Goal: Transaction & Acquisition: Book appointment/travel/reservation

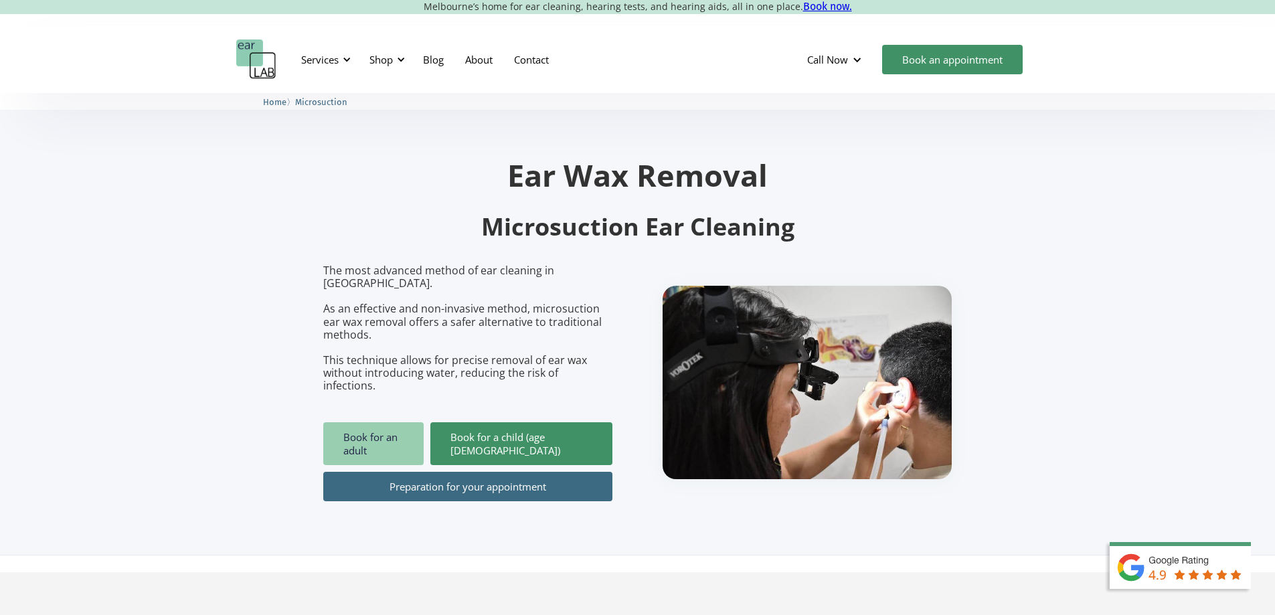
click at [386, 422] on link "Book for an adult" at bounding box center [373, 443] width 100 height 43
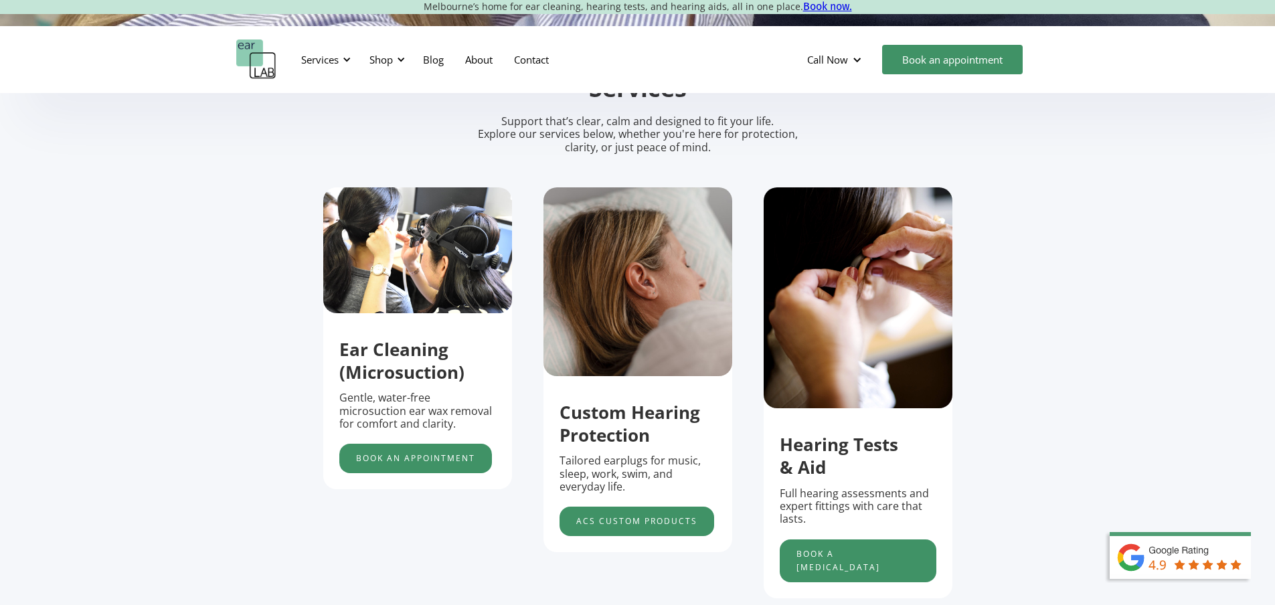
scroll to position [468, 0]
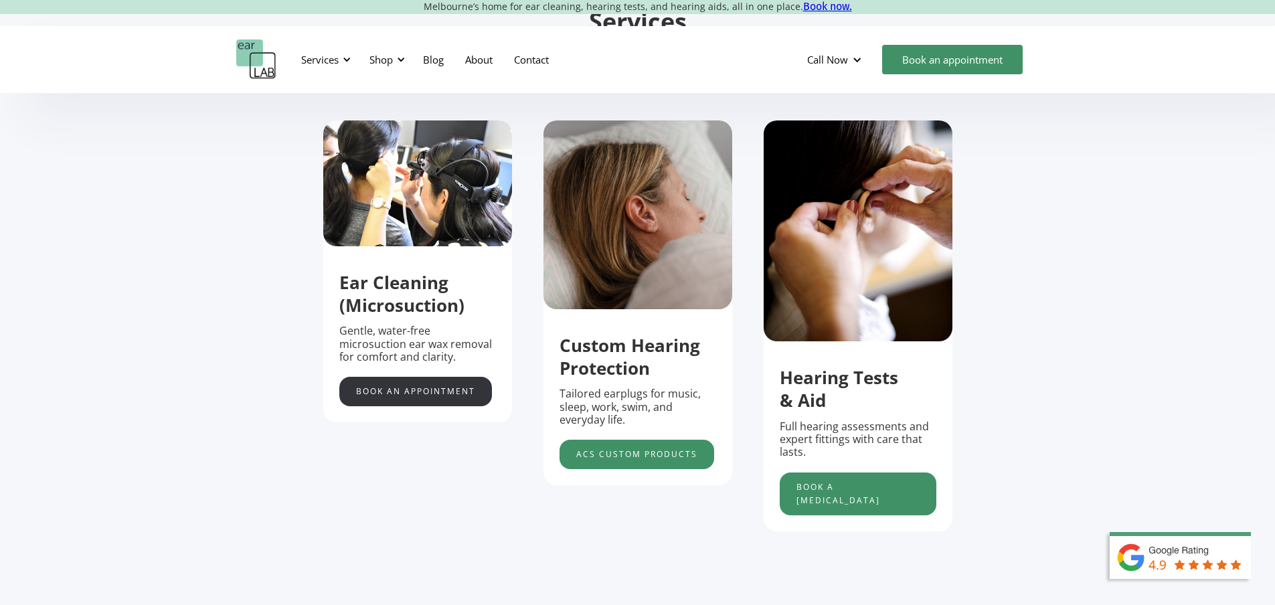
click at [436, 397] on link "Book an appointment" at bounding box center [415, 391] width 153 height 29
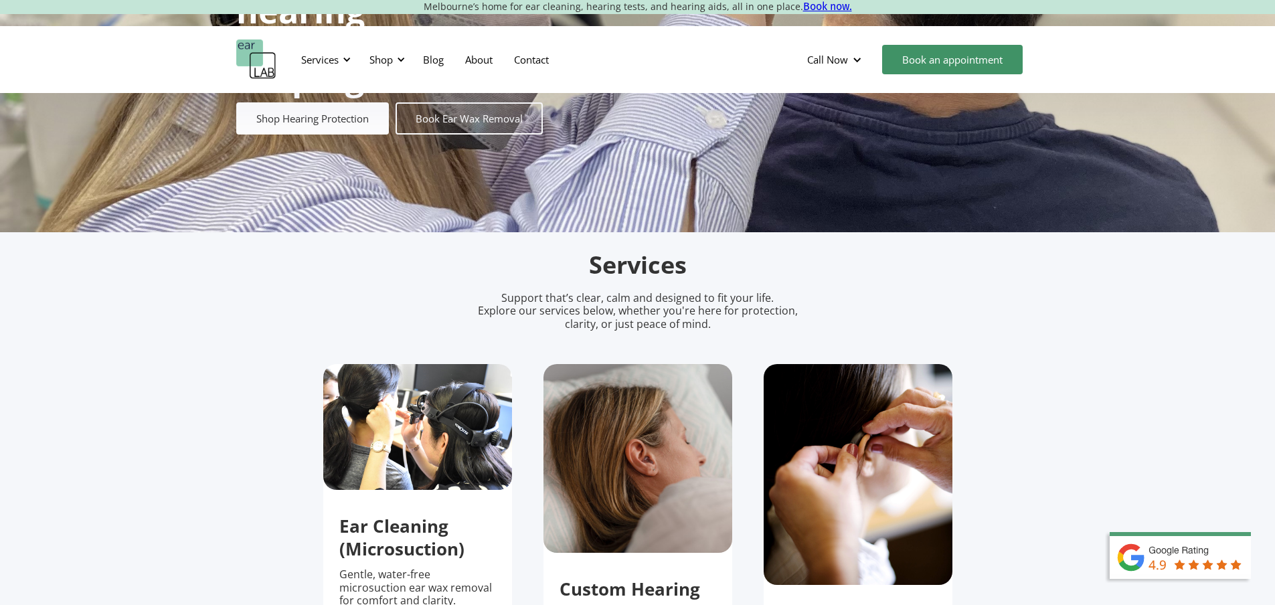
scroll to position [134, 0]
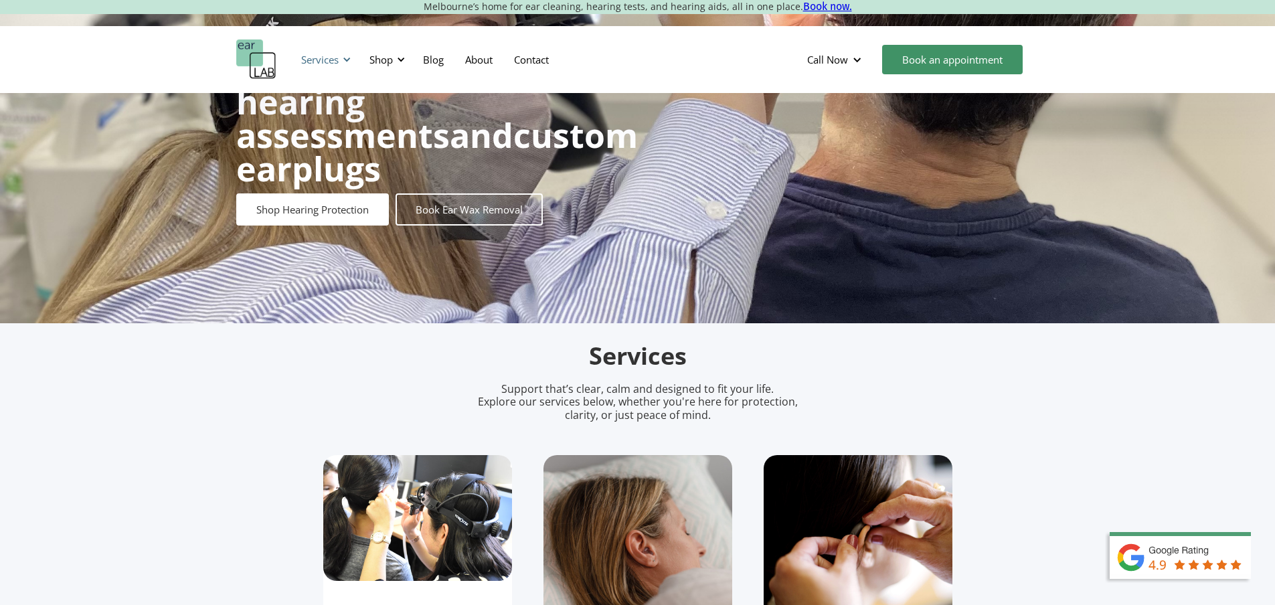
click at [338, 56] on div "Services" at bounding box center [319, 59] width 37 height 13
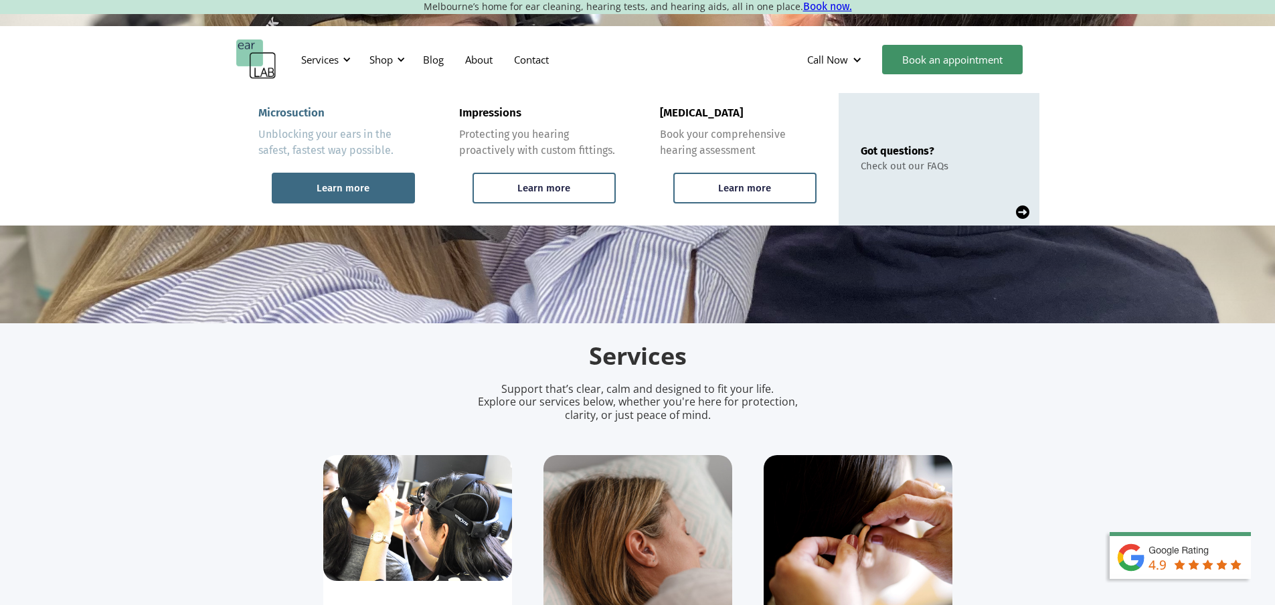
click at [351, 192] on div "Learn more" at bounding box center [343, 188] width 53 height 12
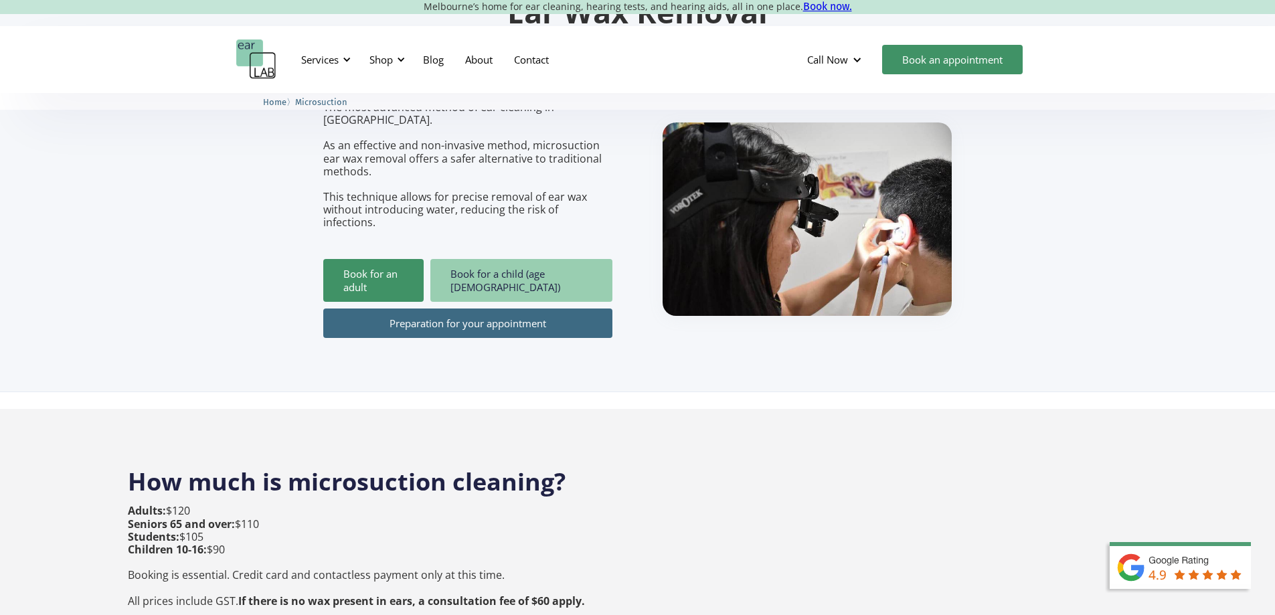
scroll to position [134, 0]
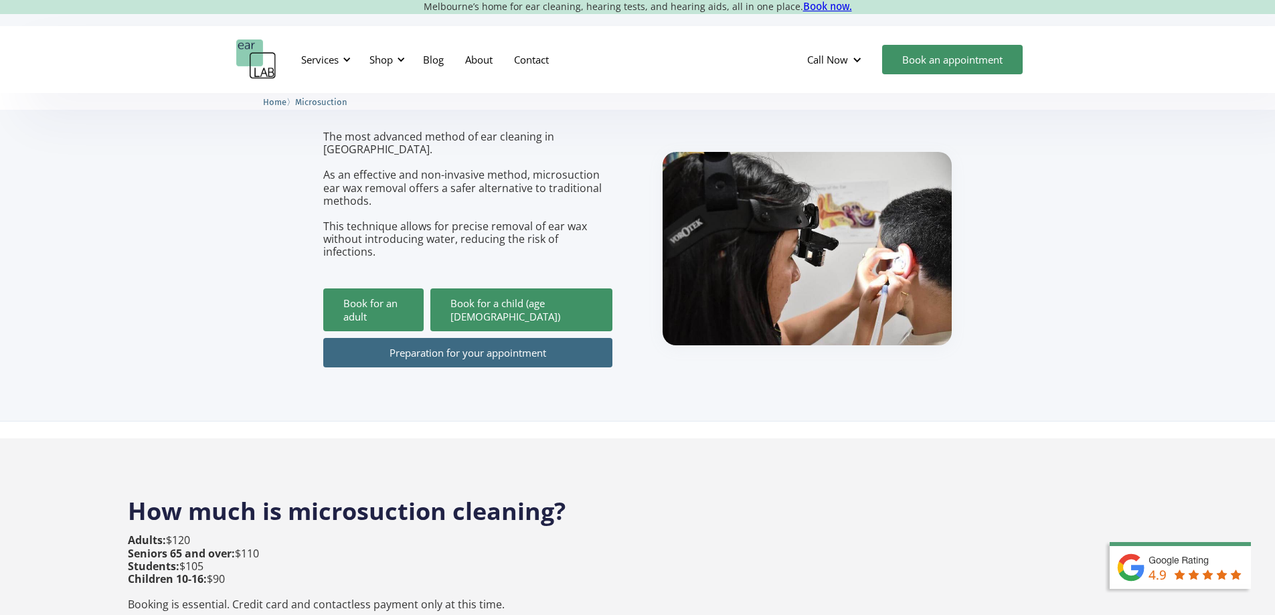
click at [521, 338] on link "Preparation for your appointment" at bounding box center [467, 352] width 289 height 29
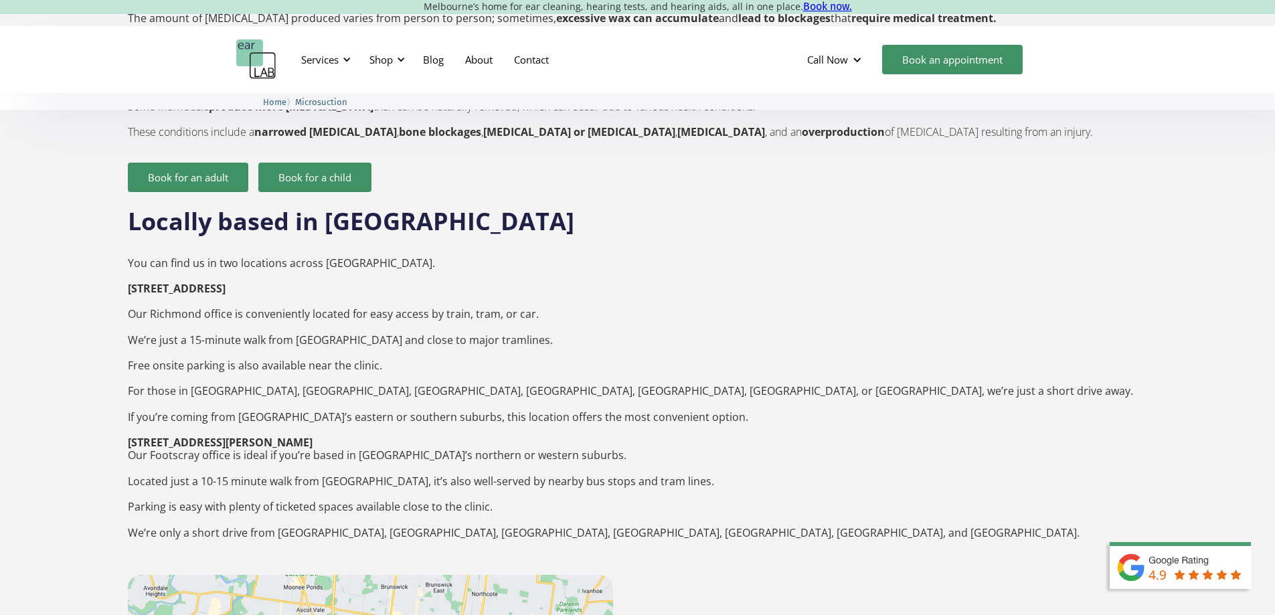
scroll to position [1606, 0]
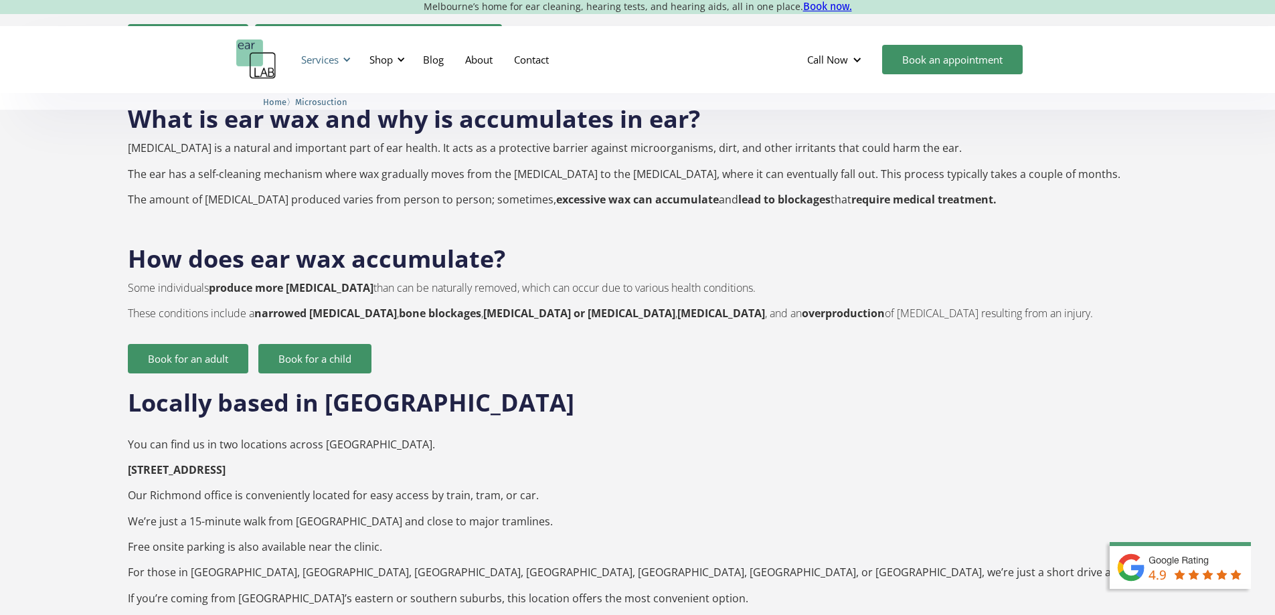
click at [347, 55] on div at bounding box center [346, 59] width 9 height 9
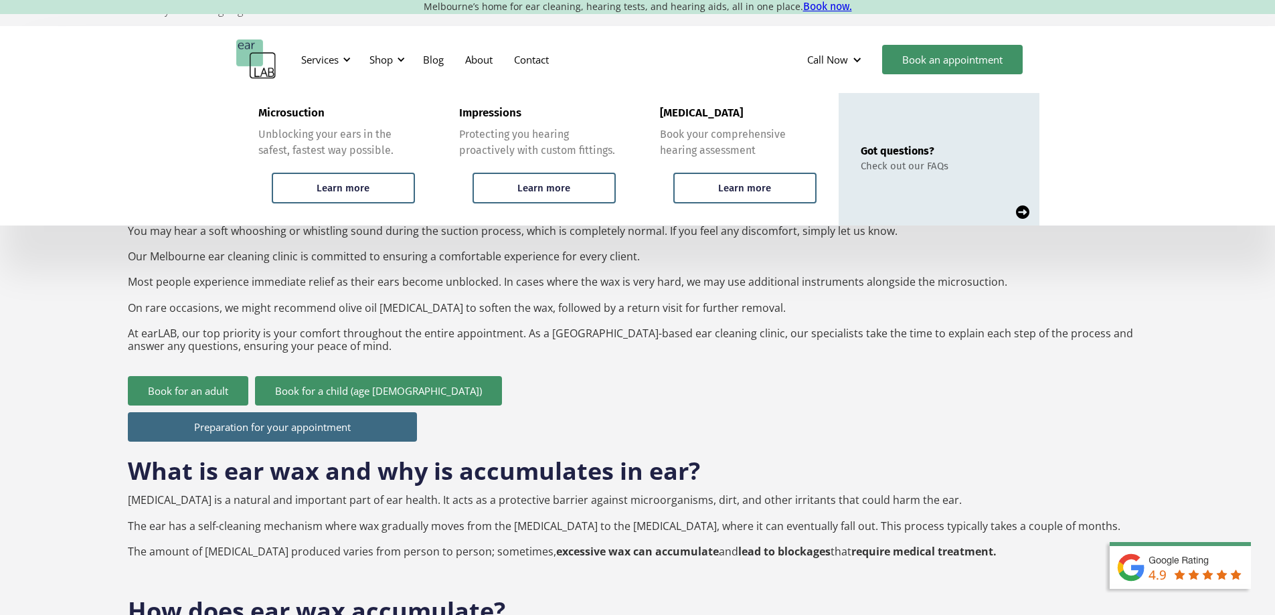
scroll to position [1204, 0]
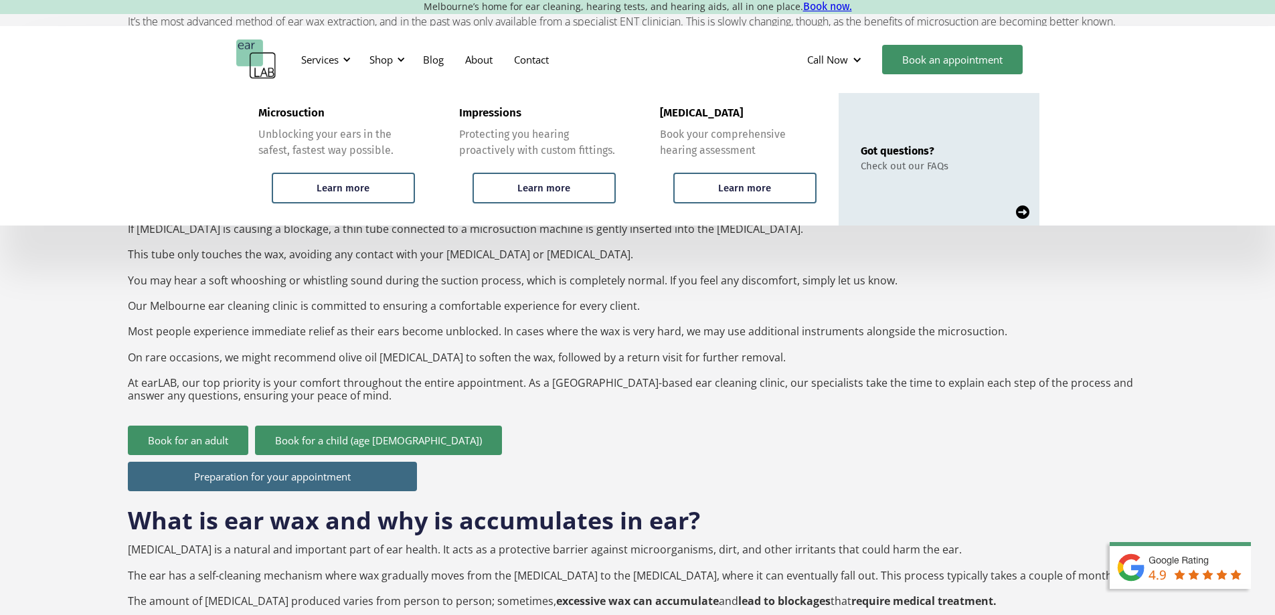
click at [1144, 274] on p "To start, we use an otoscope with an attached camera, allowing you to see insid…" at bounding box center [638, 286] width 1020 height 231
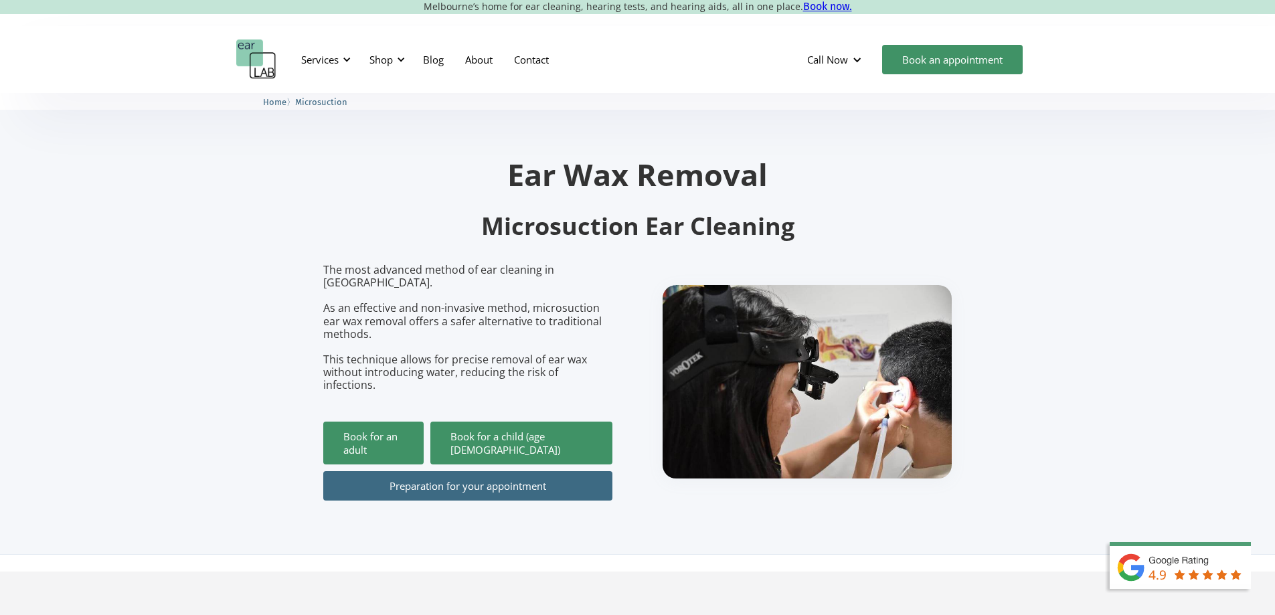
scroll to position [0, 0]
click at [393, 60] on div "Shop" at bounding box center [385, 59] width 48 height 40
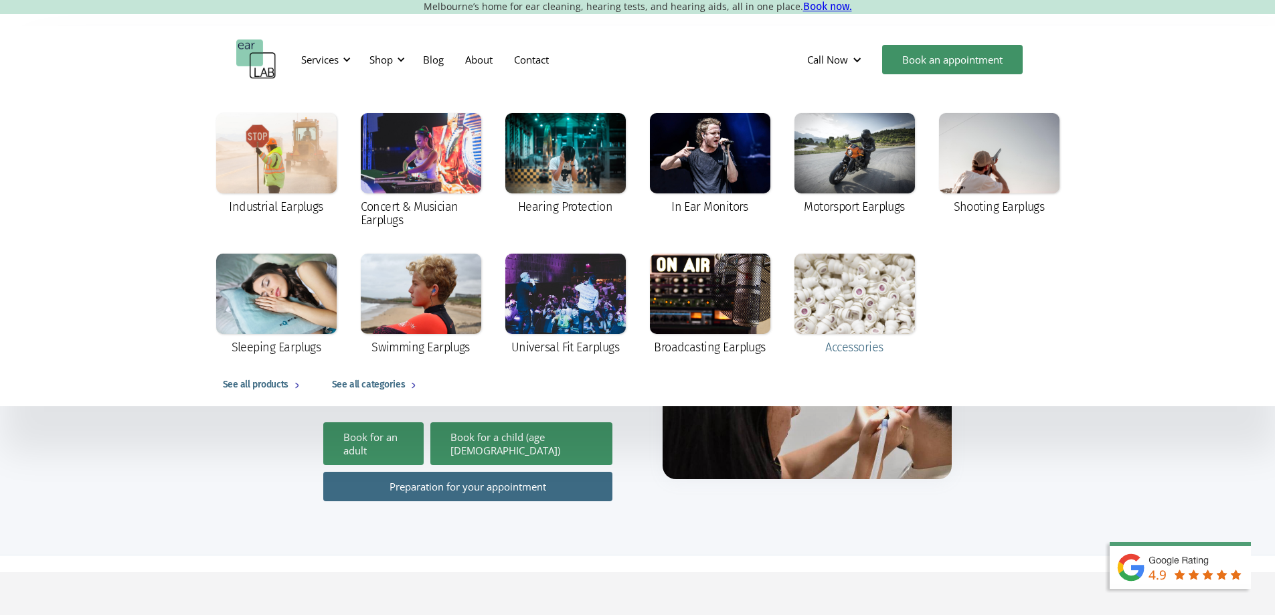
click at [851, 305] on div at bounding box center [854, 294] width 120 height 80
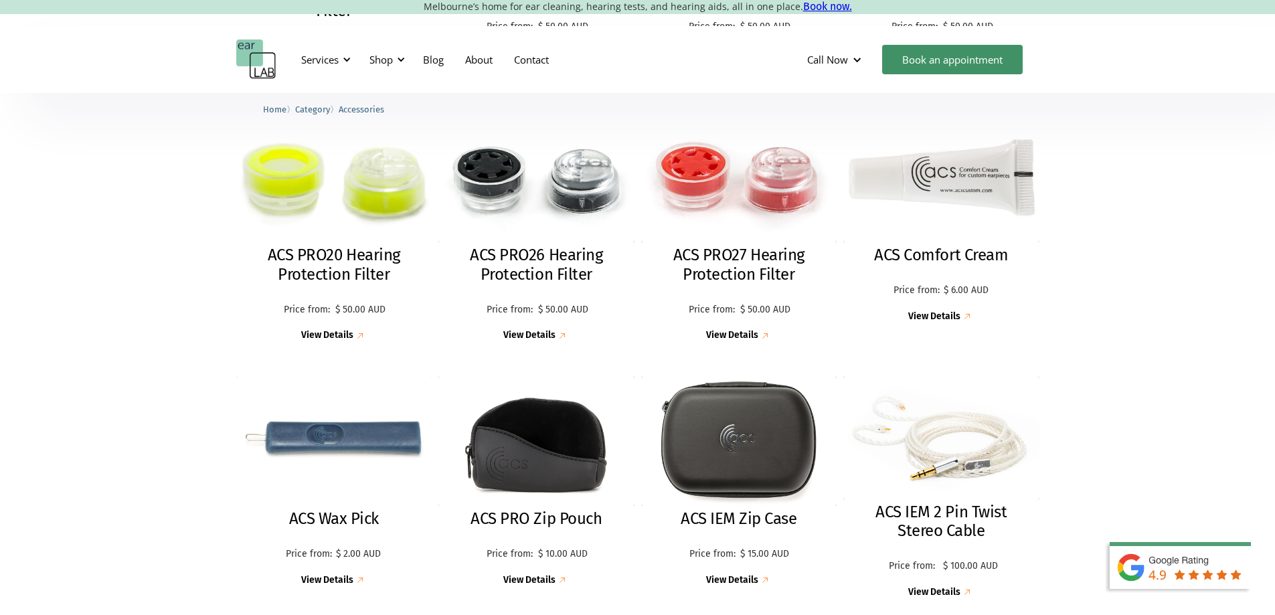
scroll to position [669, 0]
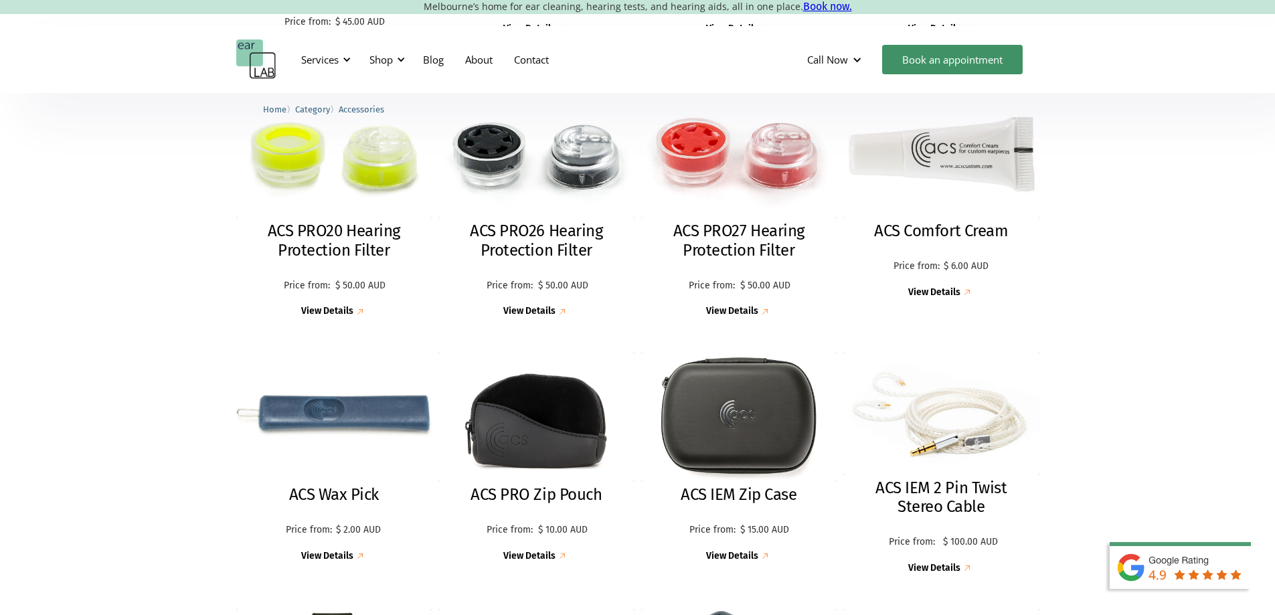
click at [359, 404] on img at bounding box center [333, 417] width 215 height 143
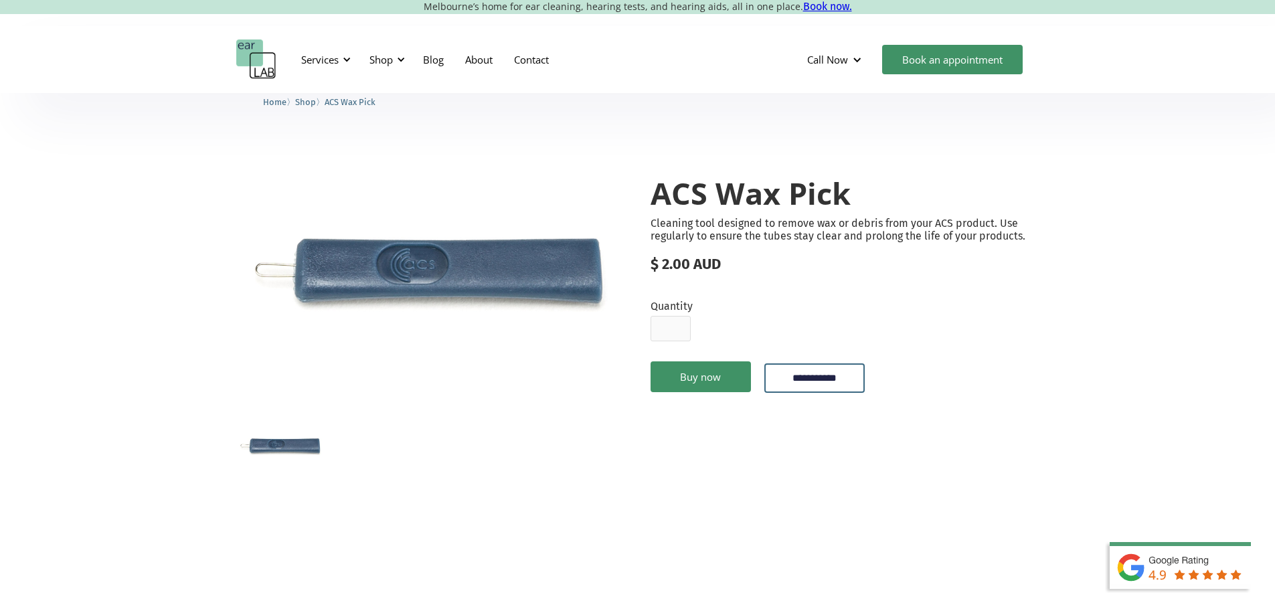
click at [389, 386] on img "open lightbox" at bounding box center [430, 279] width 389 height 258
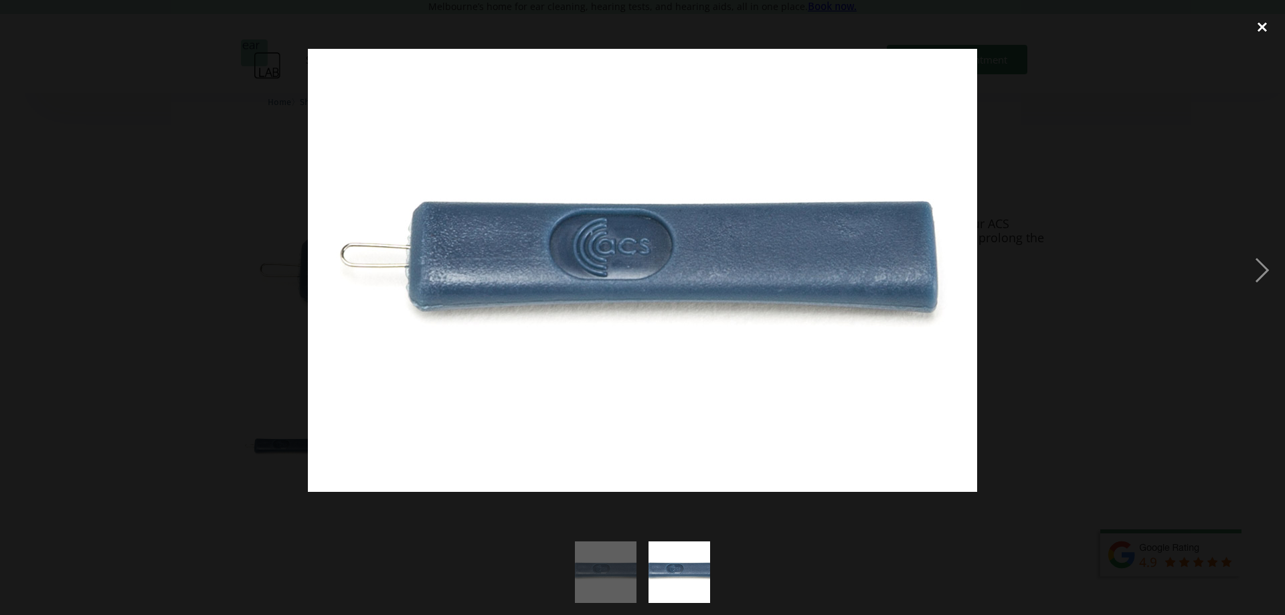
click at [1267, 24] on div "close lightbox" at bounding box center [1262, 26] width 46 height 29
